Goal: Information Seeking & Learning: Learn about a topic

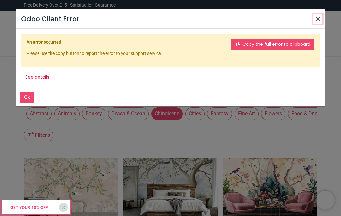
click at [317, 17] on button "Close" at bounding box center [317, 18] width 9 height 9
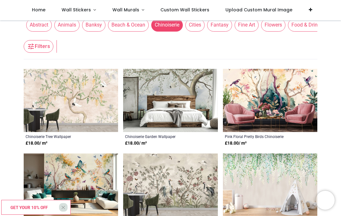
scroll to position [62, 0]
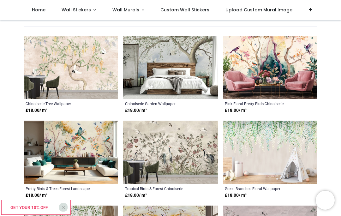
scroll to position [80, 0]
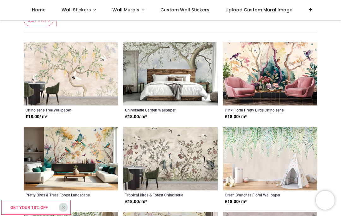
click at [128, 11] on span "Wall Murals" at bounding box center [126, 10] width 27 height 6
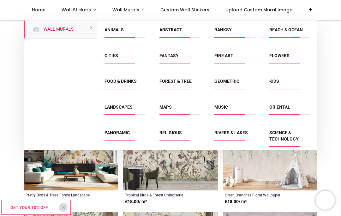
scroll to position [0, 0]
click at [182, 79] on link "Forest & Tree" at bounding box center [176, 81] width 32 height 5
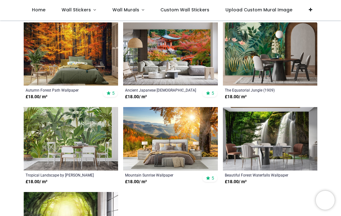
scroll to position [716, 0]
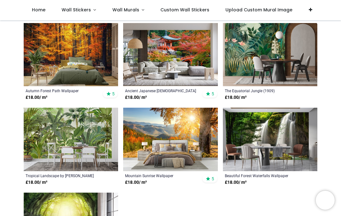
click at [249, 89] on div "The Equatorial Jungle (1909) [PERSON_NAME]" at bounding box center [261, 90] width 73 height 5
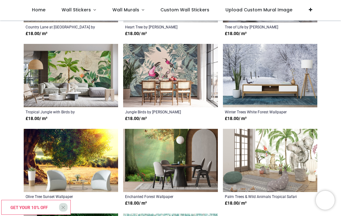
scroll to position [1459, 0]
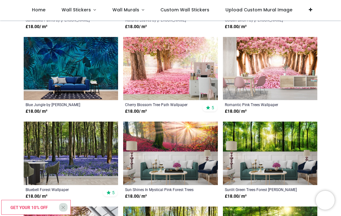
scroll to position [1722, 0]
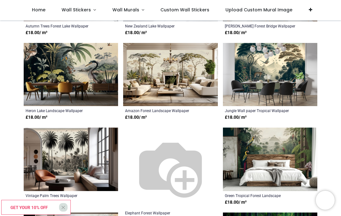
scroll to position [2981, 0]
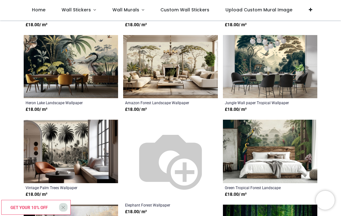
scroll to position [2995, 0]
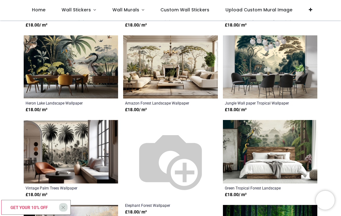
click at [125, 13] on span "Wall Murals" at bounding box center [126, 10] width 27 height 6
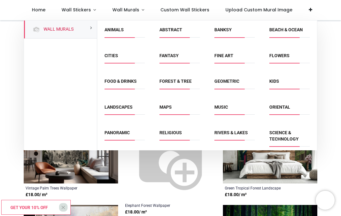
scroll to position [0, 0]
click at [170, 83] on link "Forest & Tree" at bounding box center [176, 81] width 32 height 5
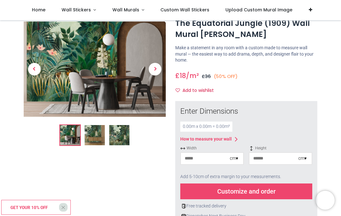
scroll to position [28, 0]
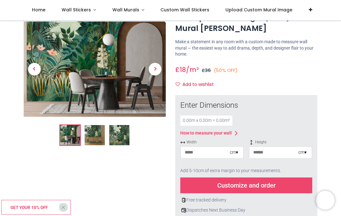
click at [91, 132] on img at bounding box center [95, 135] width 20 height 20
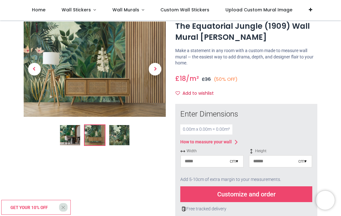
scroll to position [20, 0]
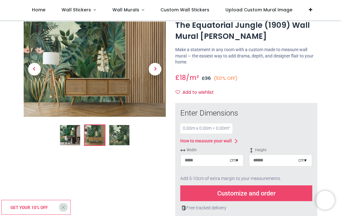
click at [117, 132] on img at bounding box center [119, 135] width 20 height 20
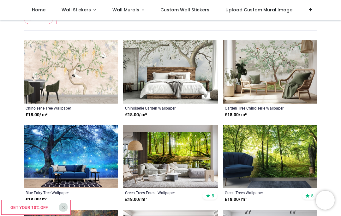
scroll to position [109, 0]
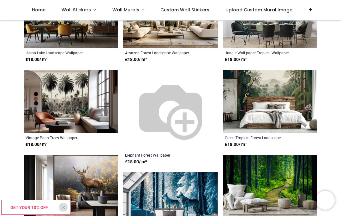
scroll to position [3036, 0]
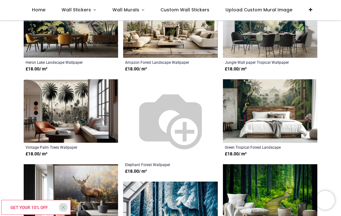
click at [125, 7] on span "Wall Murals" at bounding box center [126, 10] width 27 height 6
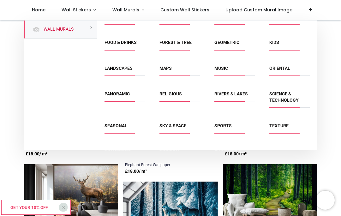
scroll to position [39, 0]
click at [171, 149] on link "Tropical" at bounding box center [170, 151] width 21 height 5
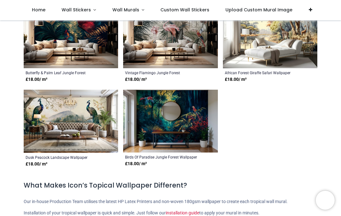
scroll to position [1527, 0]
